Goal: Information Seeking & Learning: Learn about a topic

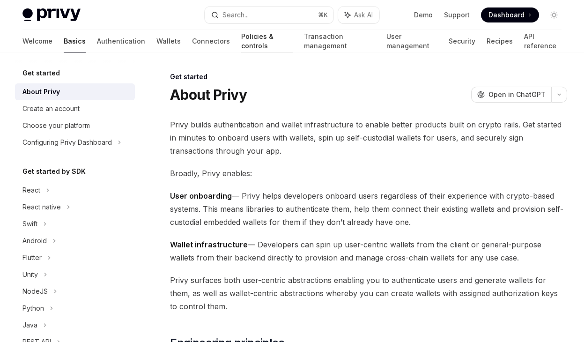
click at [241, 43] on link "Policies & controls" at bounding box center [267, 41] width 52 height 22
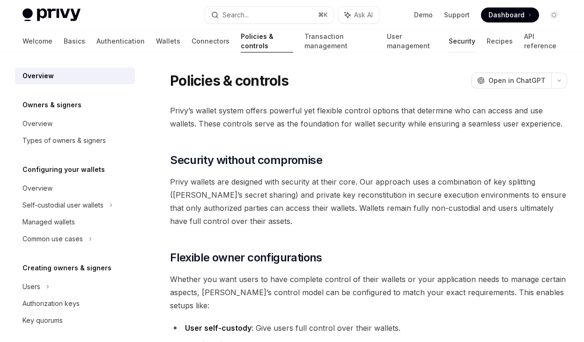
click at [449, 48] on link "Security" at bounding box center [462, 41] width 27 height 22
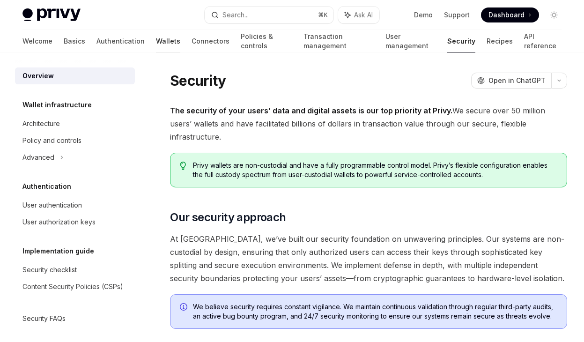
click at [156, 40] on link "Wallets" at bounding box center [168, 41] width 24 height 22
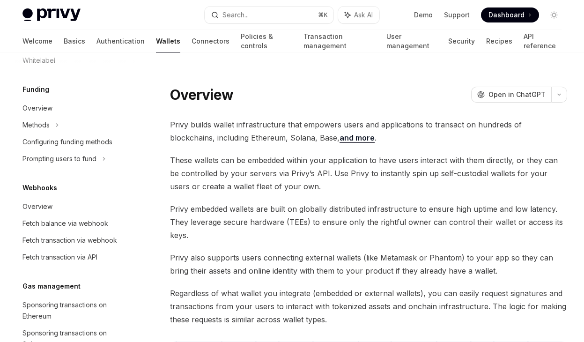
scroll to position [469, 0]
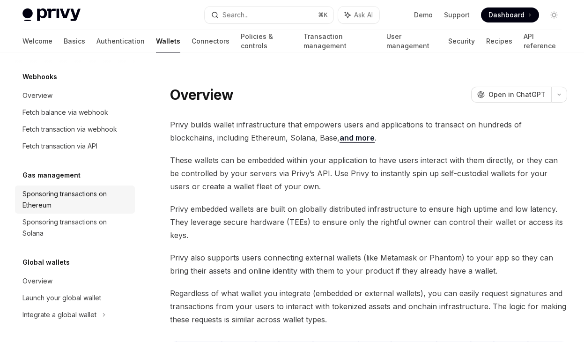
click at [67, 193] on div "Sponsoring transactions on Ethereum" at bounding box center [75, 199] width 107 height 22
type textarea "*"
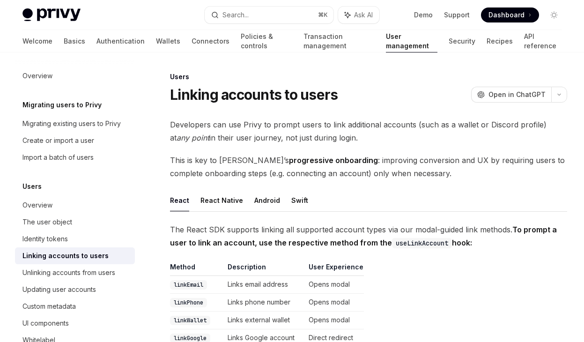
scroll to position [310, 0]
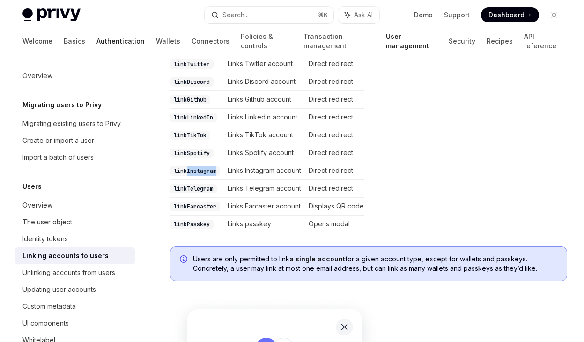
click at [97, 44] on link "Authentication" at bounding box center [121, 41] width 48 height 22
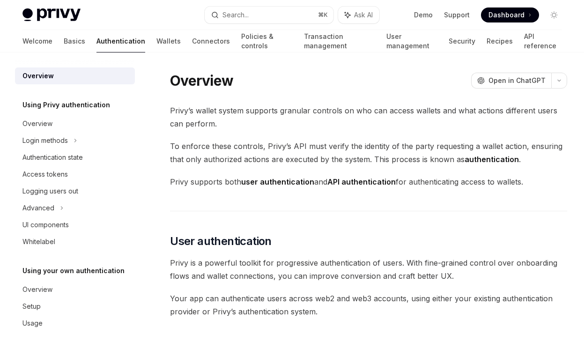
click at [110, 41] on div "Welcome Basics Authentication Wallets Connectors Policies & controls Transactio…" at bounding box center [291, 41] width 539 height 22
click at [156, 41] on link "Wallets" at bounding box center [168, 41] width 24 height 22
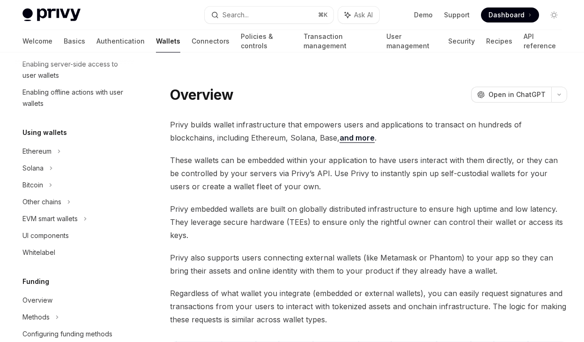
scroll to position [319, 0]
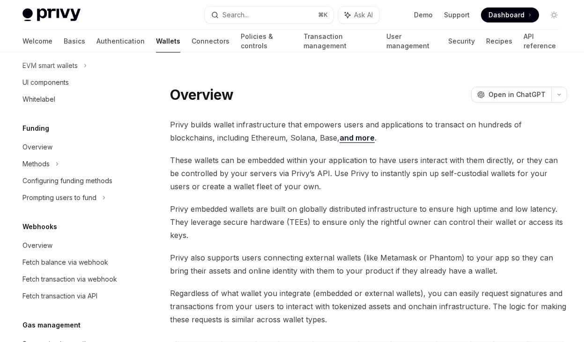
click at [49, 138] on div "Funding Overview Methods Configuring funding methods Prompting users to fund" at bounding box center [75, 164] width 120 height 83
click at [49, 147] on div "Overview" at bounding box center [37, 147] width 30 height 11
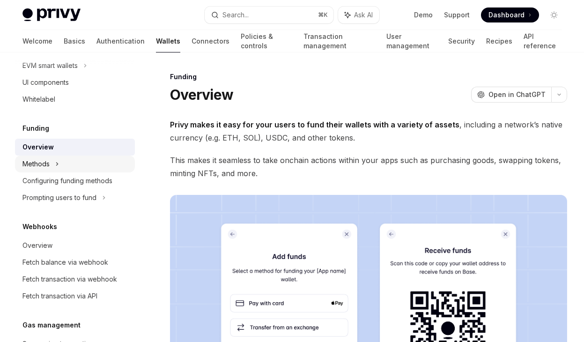
type textarea "*"
